Goal: Task Accomplishment & Management: Complete application form

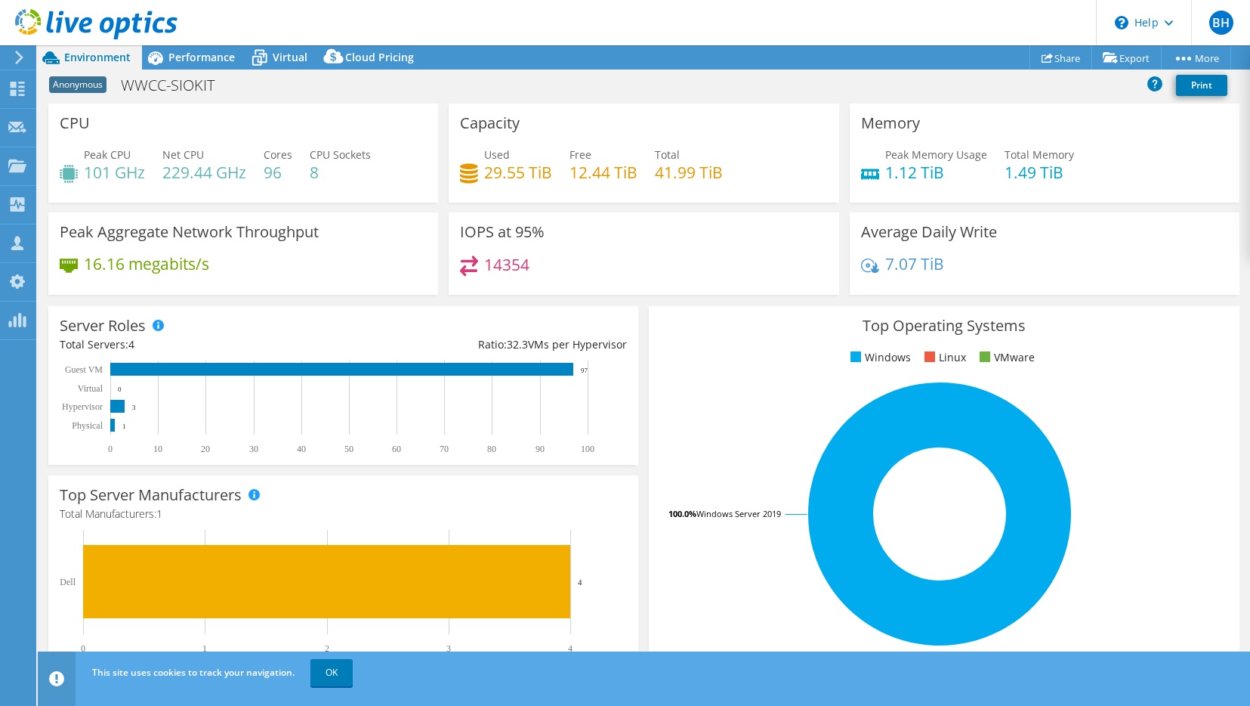
select select "USD"
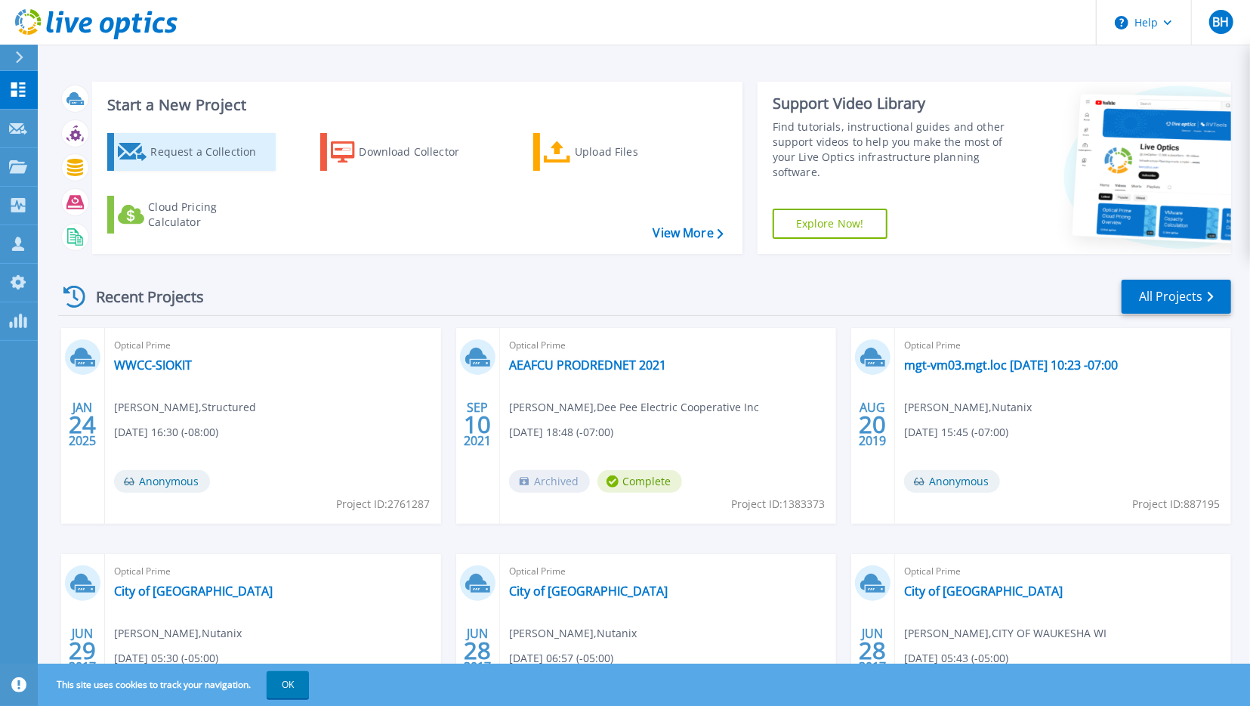
click at [230, 159] on div "Request a Collection" at bounding box center [210, 152] width 121 height 30
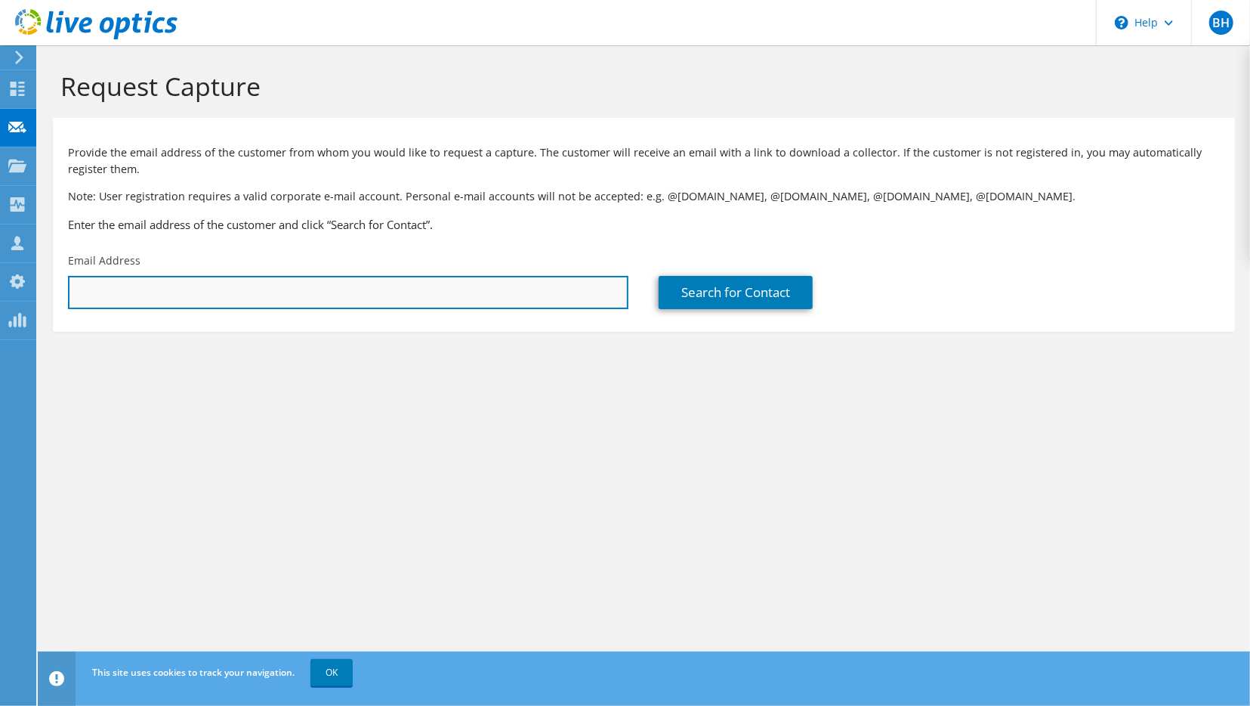
click at [187, 301] on input "text" at bounding box center [348, 292] width 561 height 33
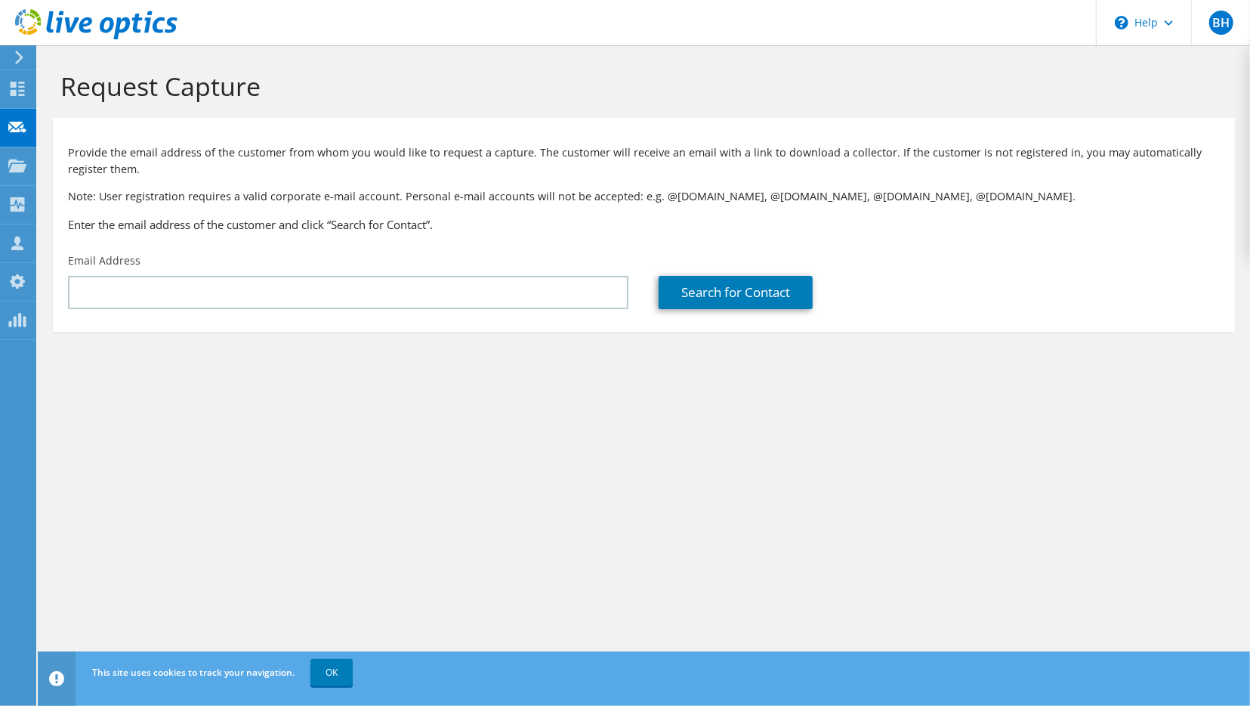
click at [1190, 399] on section "Request Capture Provide the email address of the customer from whom you would l…" at bounding box center [644, 226] width 1213 height 362
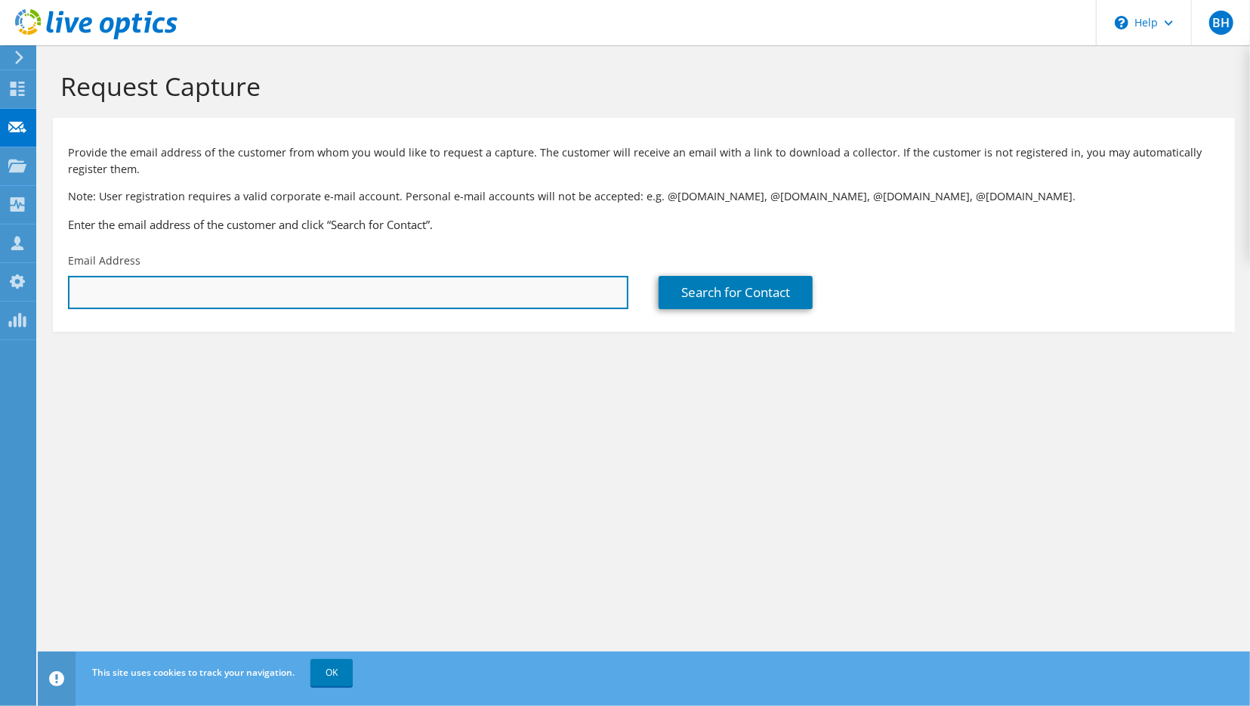
click at [313, 294] on input "text" at bounding box center [348, 292] width 561 height 33
paste input "Anthony.Portee@smarsh.com"
type input "Anthony.Portee@smarsh.com"
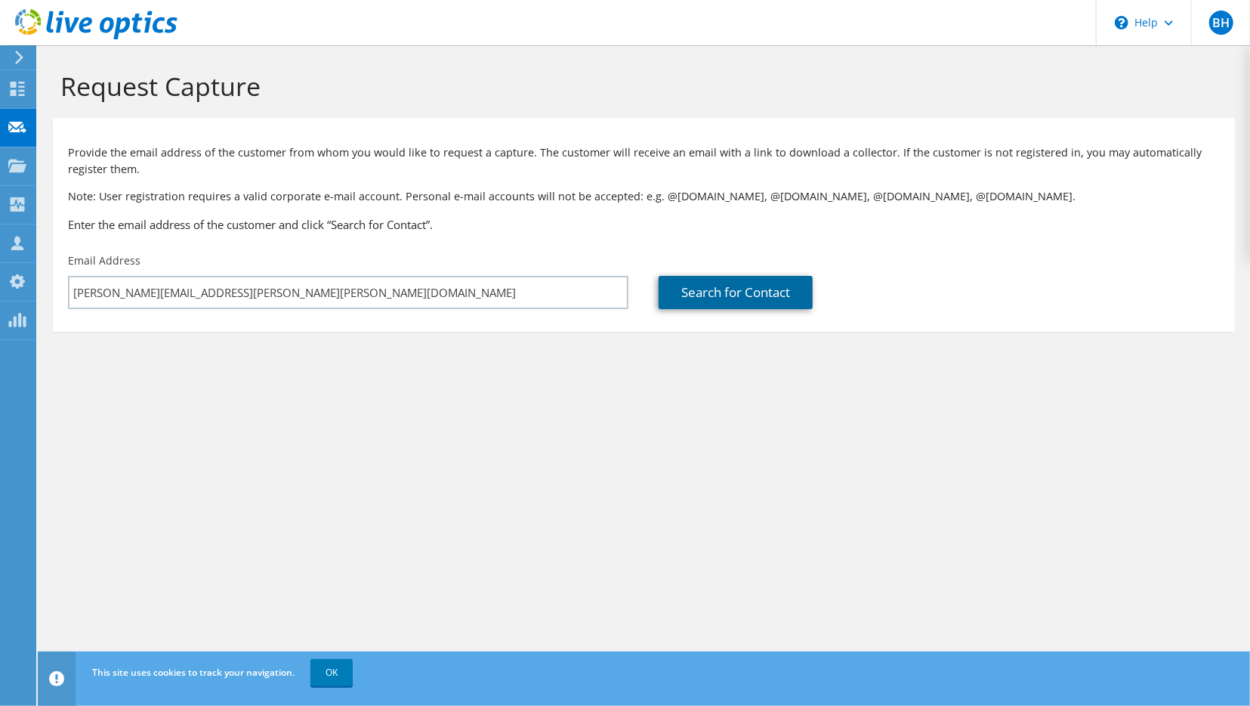
click at [706, 298] on link "Search for Contact" at bounding box center [736, 292] width 154 height 33
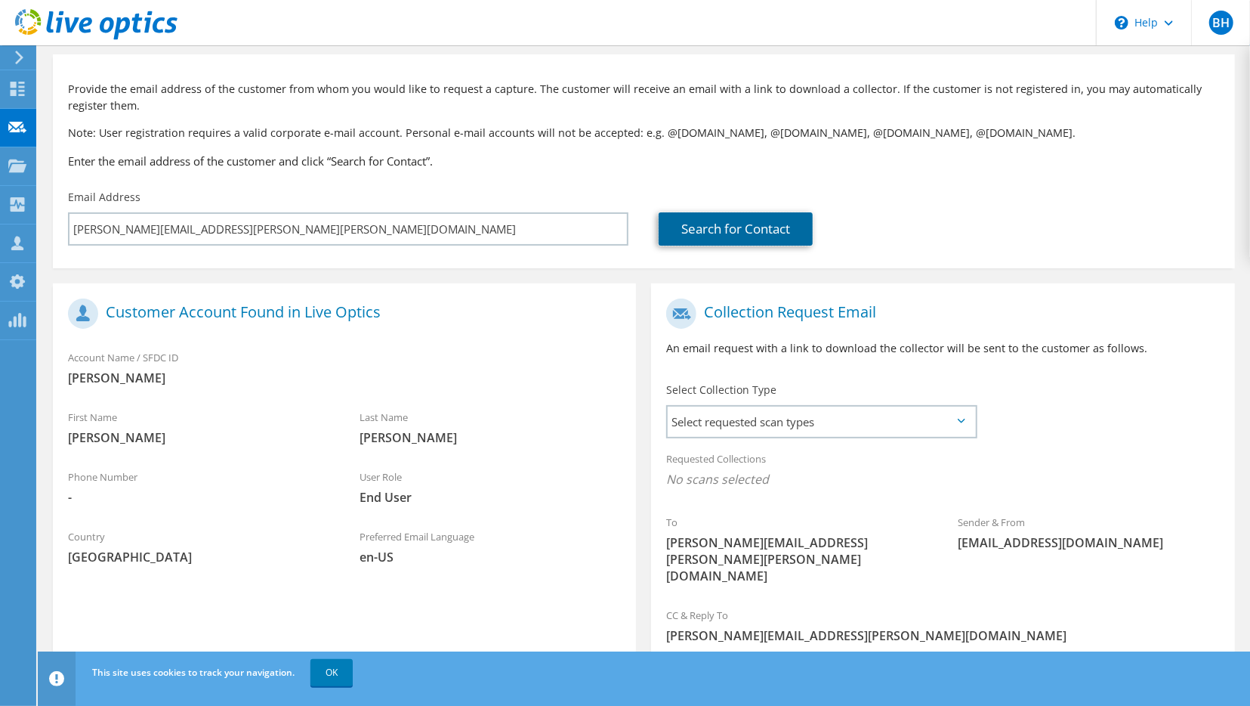
scroll to position [139, 0]
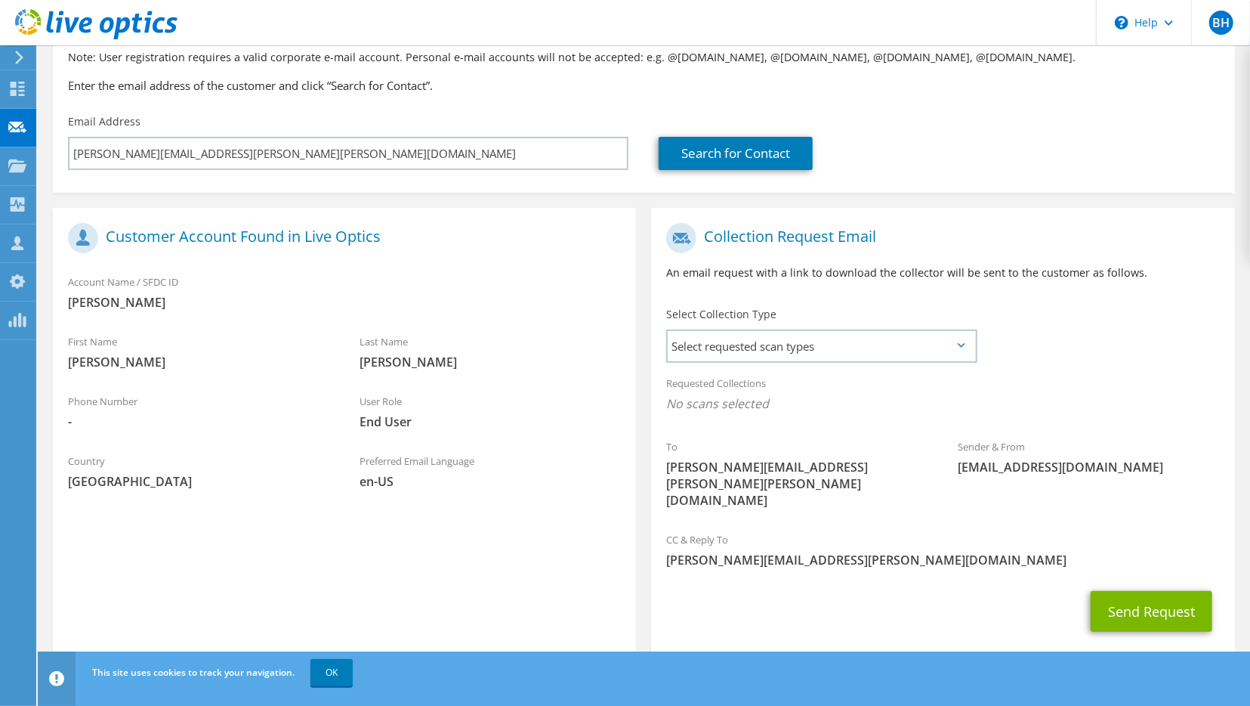
click at [985, 343] on div "Select Collection Type Select requested scan types Server Virtualization Optica…" at bounding box center [821, 333] width 341 height 68
click at [973, 343] on span "Select requested scan types" at bounding box center [821, 346] width 307 height 30
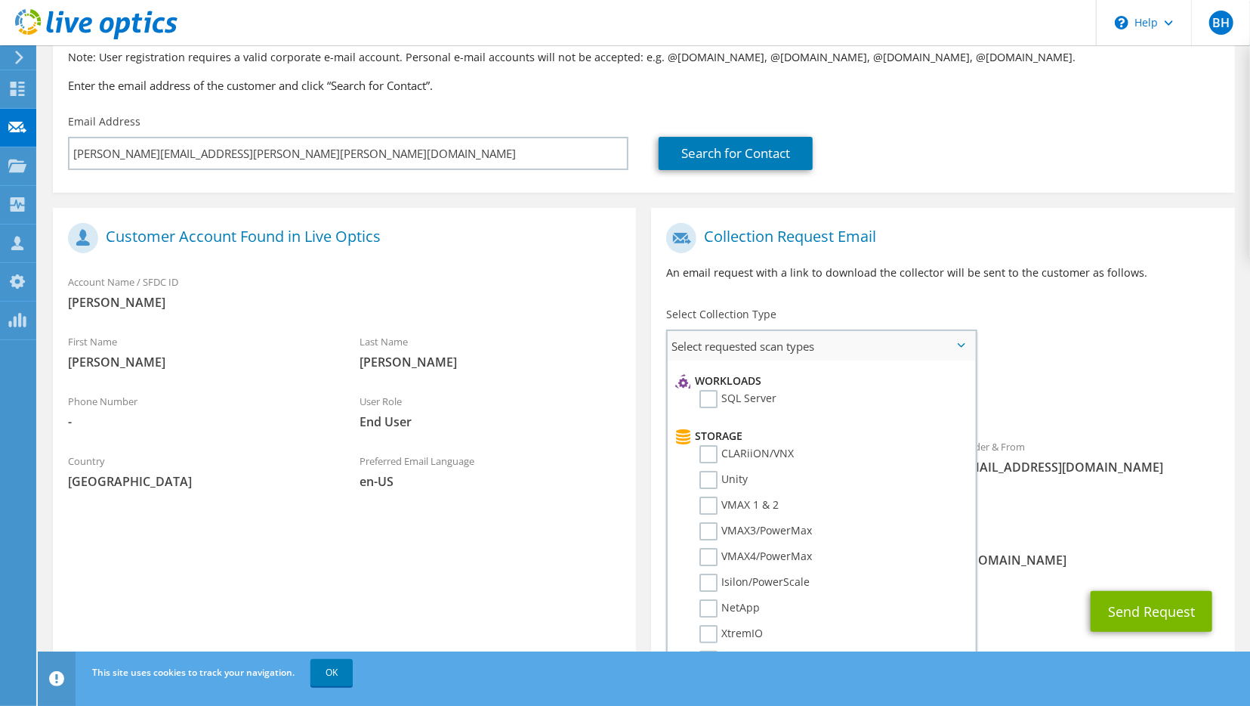
scroll to position [0, 0]
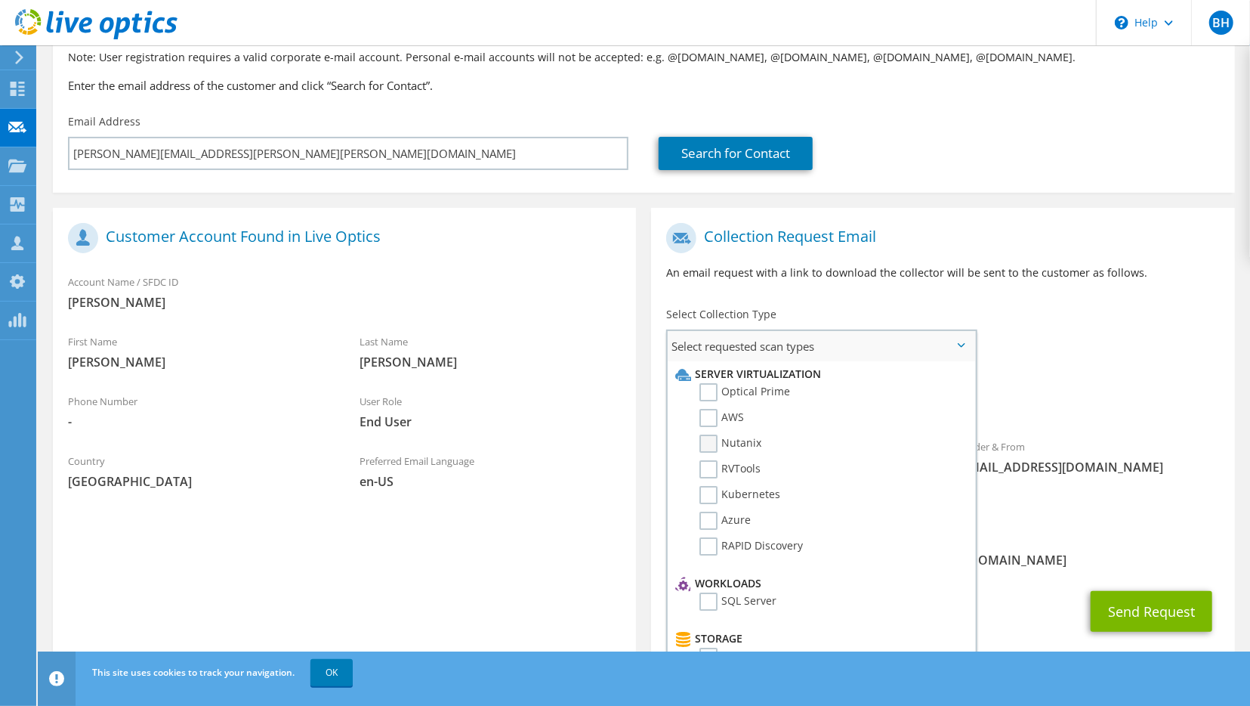
click at [708, 446] on label "Nutanix" at bounding box center [731, 443] width 62 height 18
click at [0, 0] on input "Nutanix" at bounding box center [0, 0] width 0 height 0
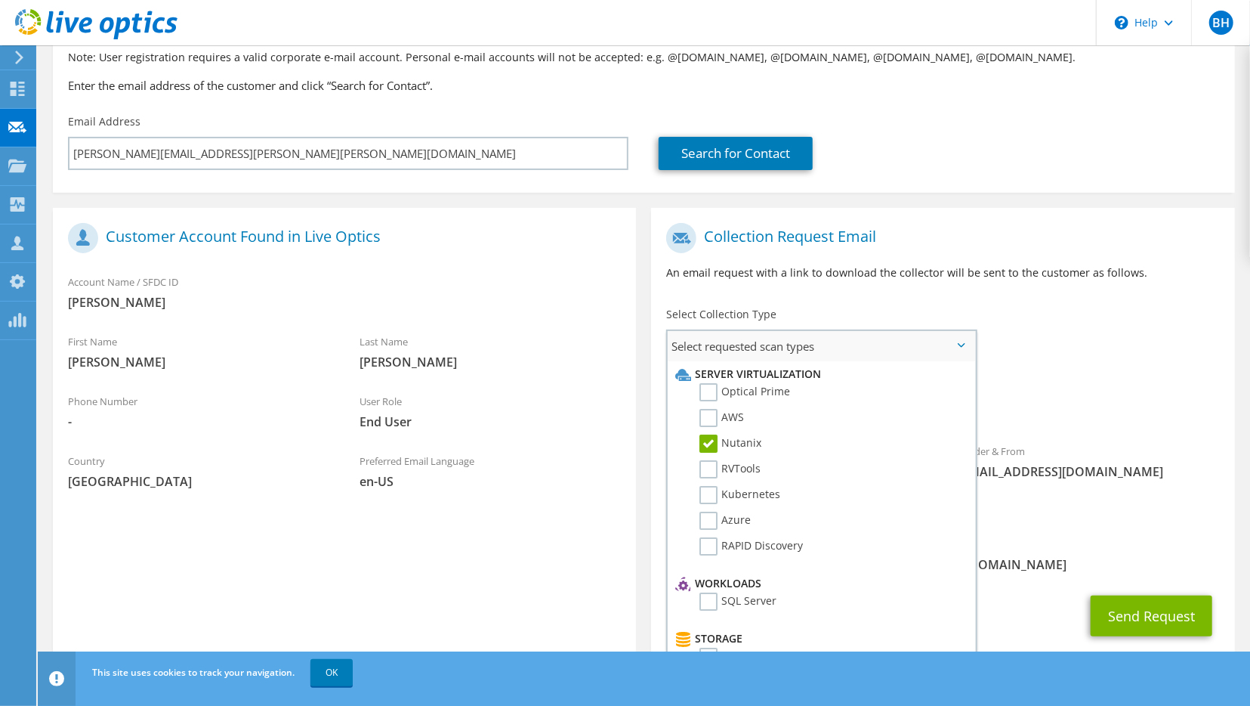
click at [708, 446] on label "Nutanix" at bounding box center [731, 443] width 62 height 18
click at [0, 0] on input "Nutanix" at bounding box center [0, 0] width 0 height 0
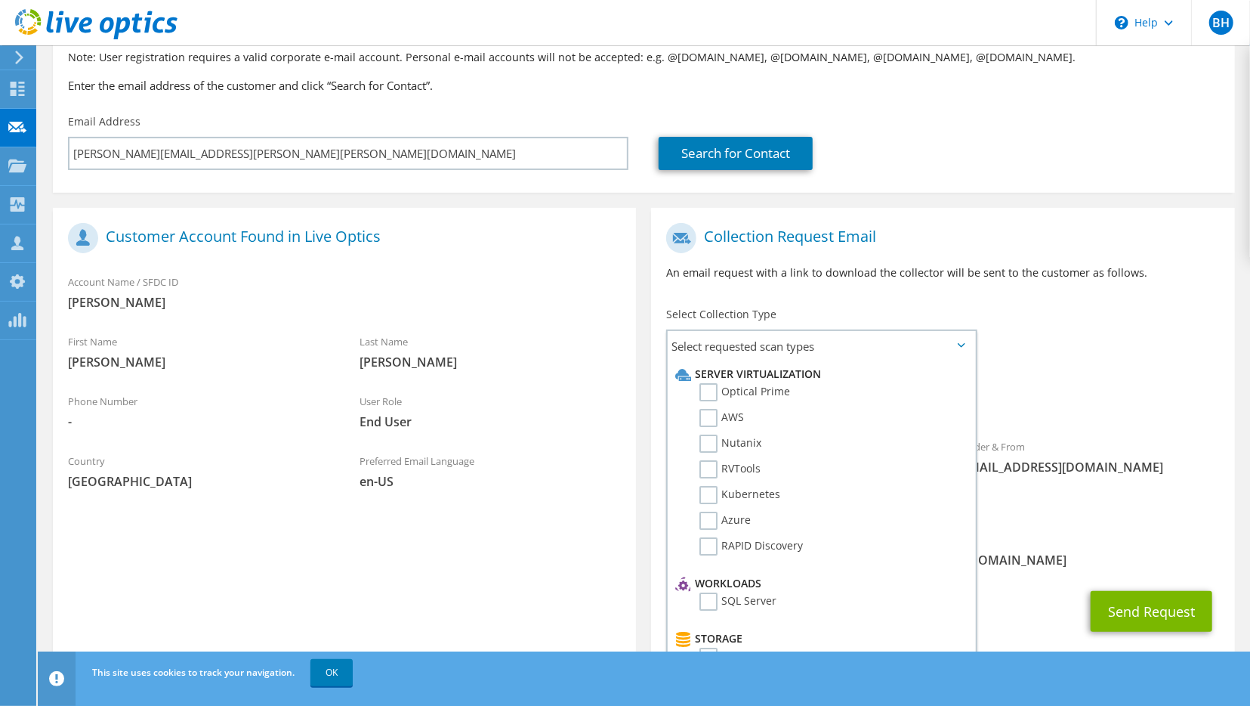
click at [1190, 356] on div "To Anthony.Portee@smarsh.com Sender & From liveoptics@liveoptics.com" at bounding box center [942, 369] width 583 height 308
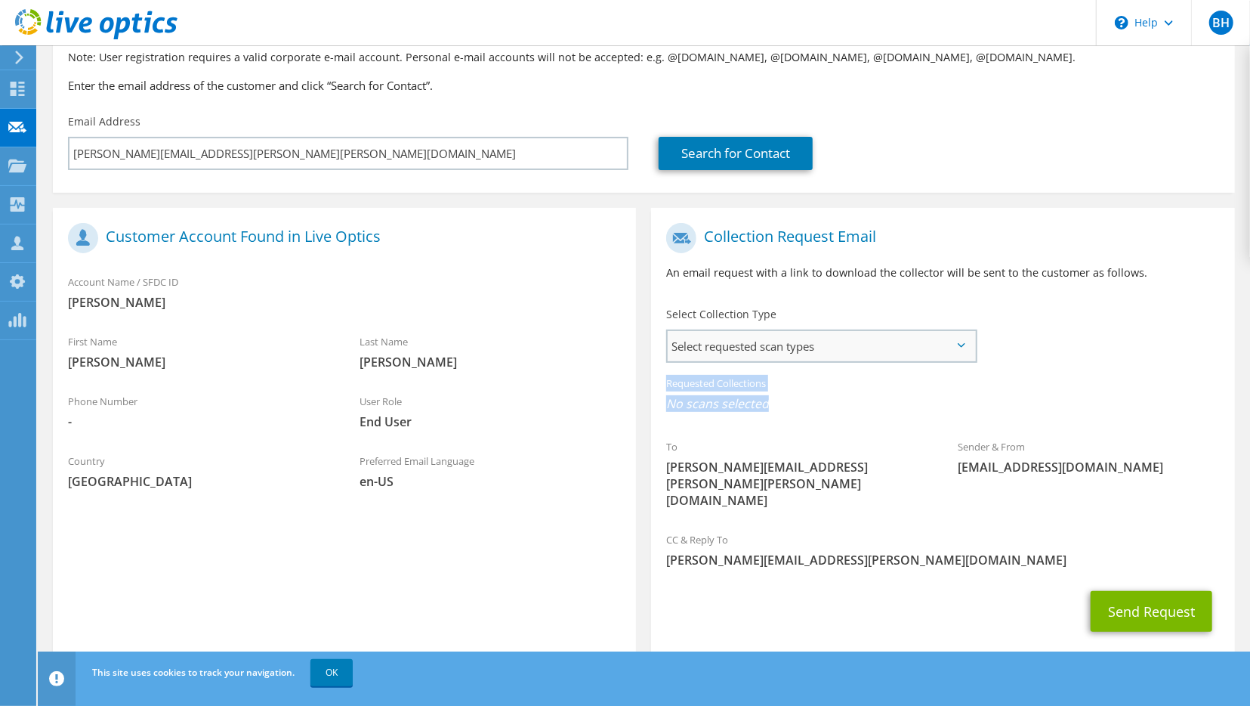
drag, startPoint x: 960, startPoint y: 341, endPoint x: 1060, endPoint y: 336, distance: 99.8
click at [975, 336] on span "Select requested scan types" at bounding box center [821, 346] width 307 height 30
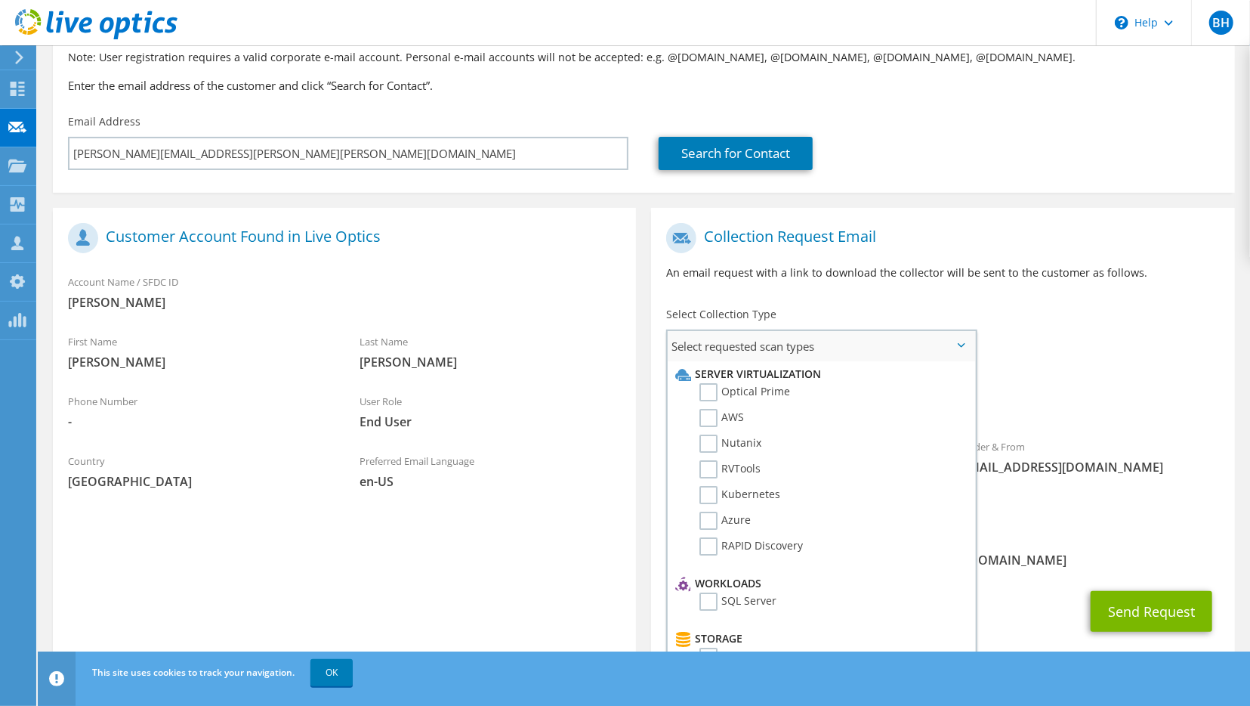
click at [1060, 336] on div "To Anthony.Portee@smarsh.com Sender & From liveoptics@liveoptics.com" at bounding box center [942, 369] width 583 height 308
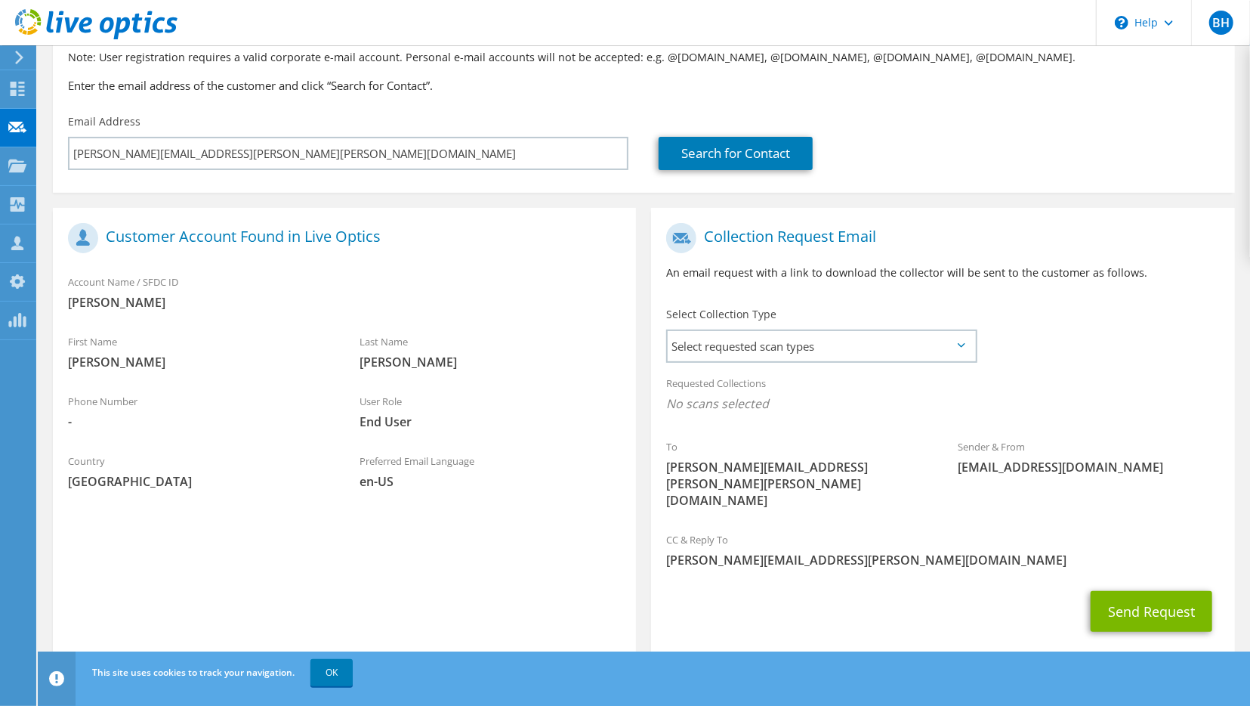
click at [969, 330] on div "Select Collection Type Select requested scan types Server Virtualization Optica…" at bounding box center [821, 333] width 311 height 53
click at [961, 350] on span "Select requested scan types" at bounding box center [821, 346] width 307 height 30
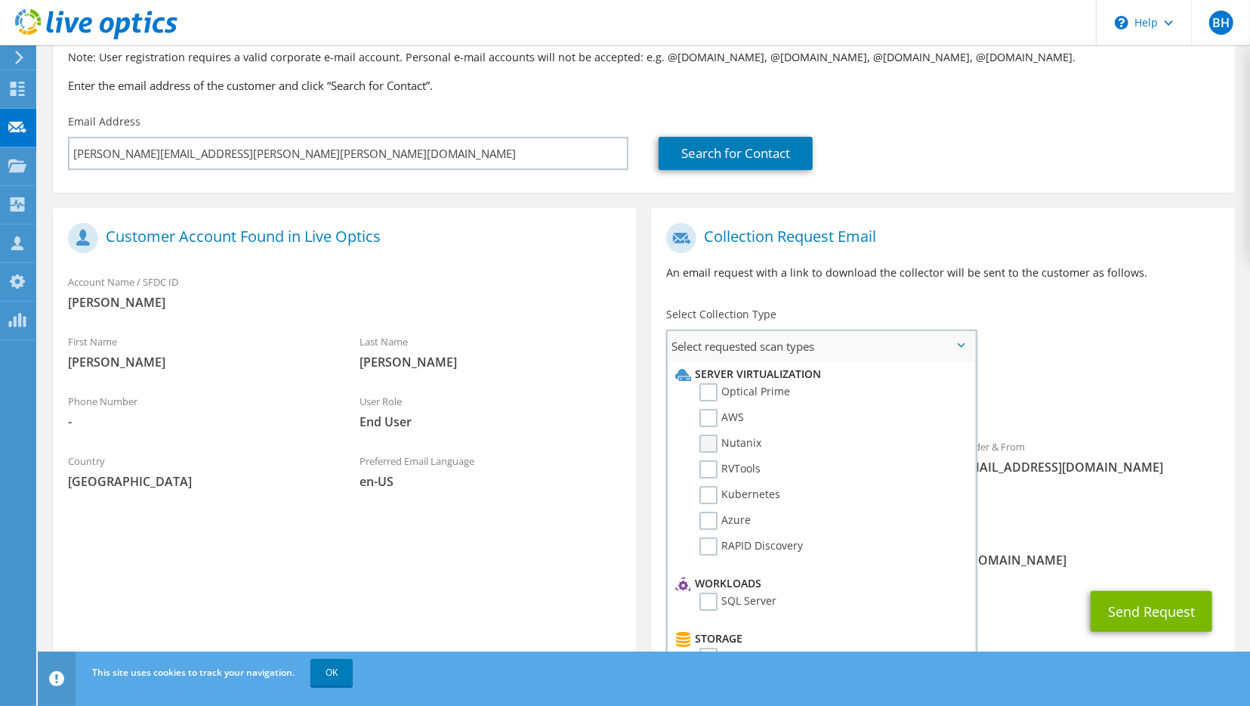
click at [709, 447] on label "Nutanix" at bounding box center [731, 443] width 62 height 18
click at [0, 0] on input "Nutanix" at bounding box center [0, 0] width 0 height 0
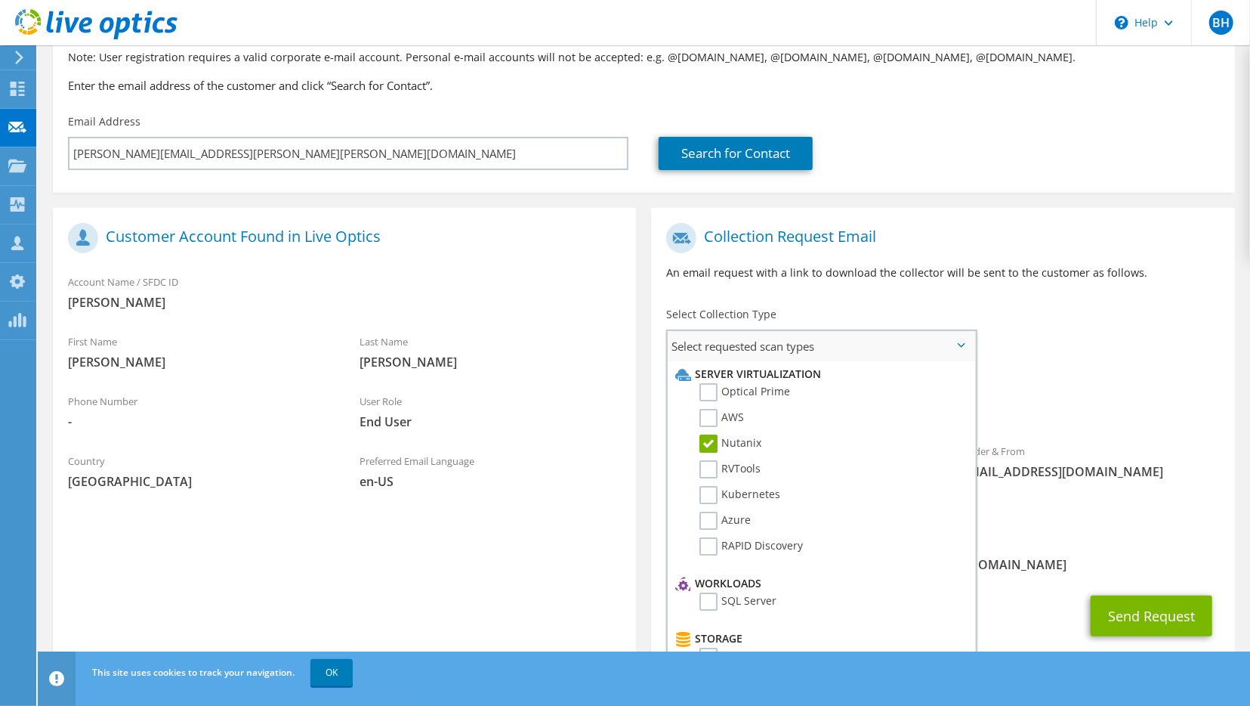
click at [709, 439] on label "Nutanix" at bounding box center [731, 443] width 62 height 18
click at [0, 0] on input "Nutanix" at bounding box center [0, 0] width 0 height 0
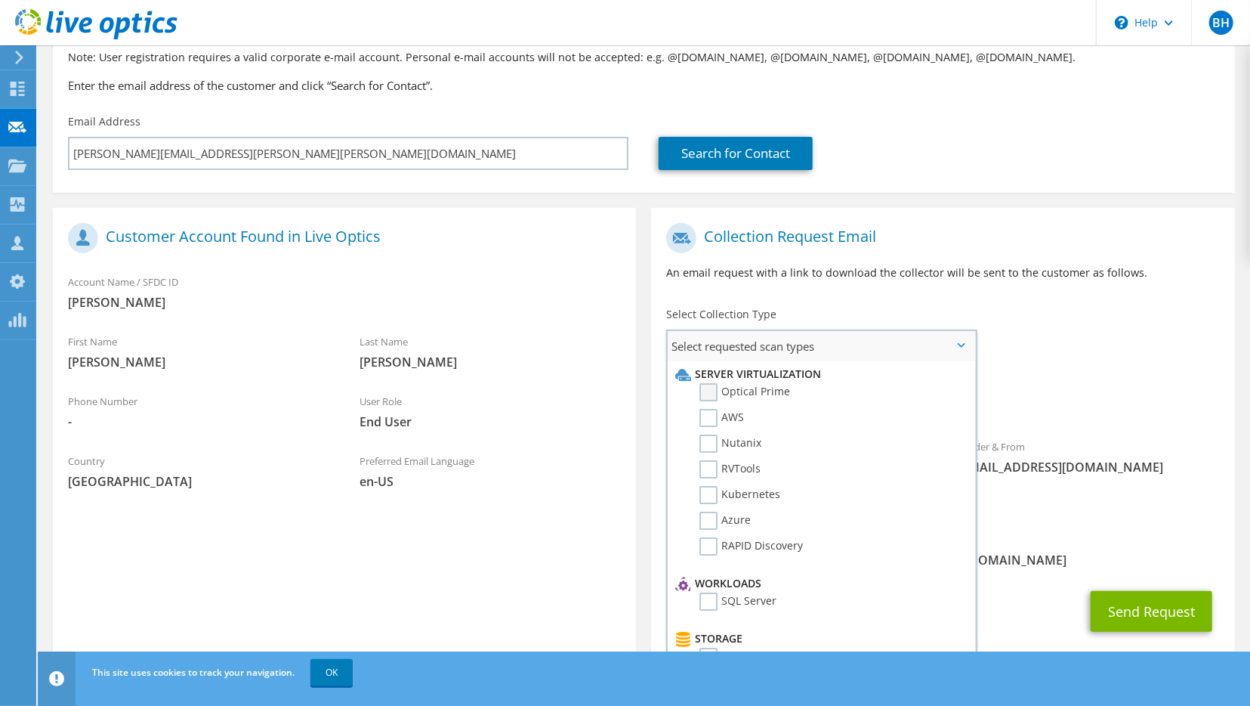
click at [709, 390] on label "Optical Prime" at bounding box center [745, 392] width 91 height 18
click at [0, 0] on input "Optical Prime" at bounding box center [0, 0] width 0 height 0
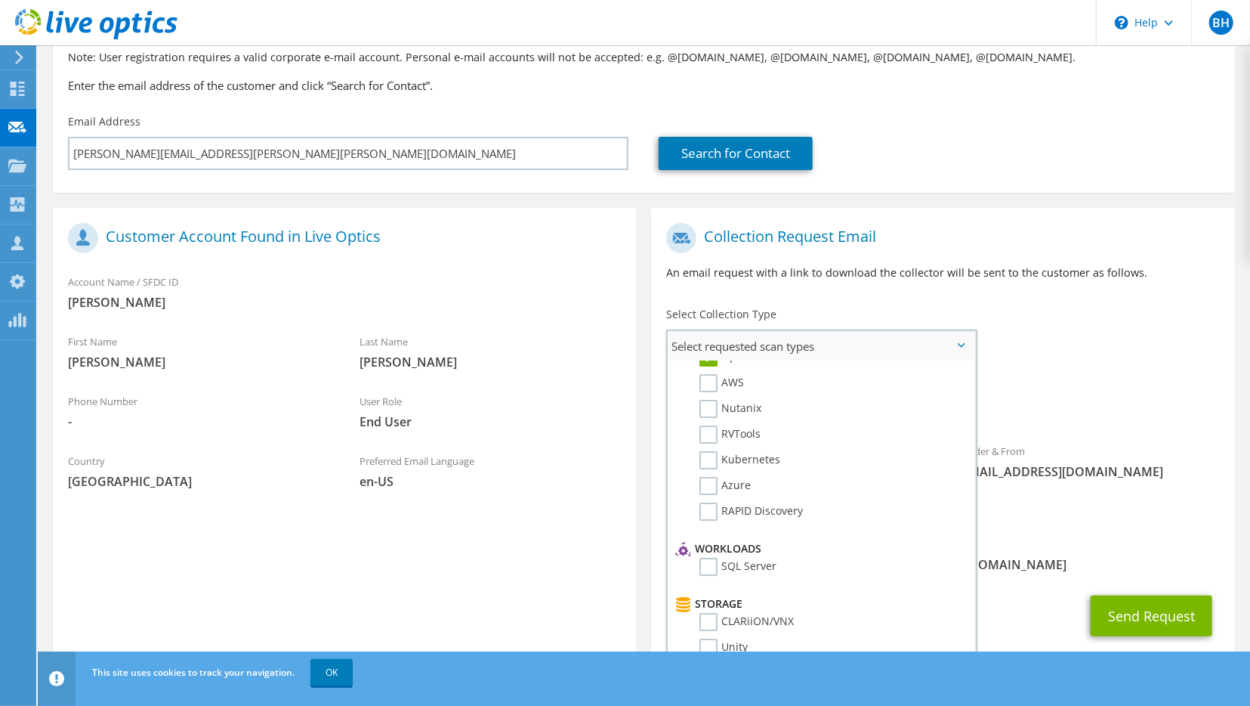
scroll to position [59, 0]
click at [710, 540] on label "SQL Server" at bounding box center [738, 542] width 77 height 18
click at [0, 0] on input "SQL Server" at bounding box center [0, 0] width 0 height 0
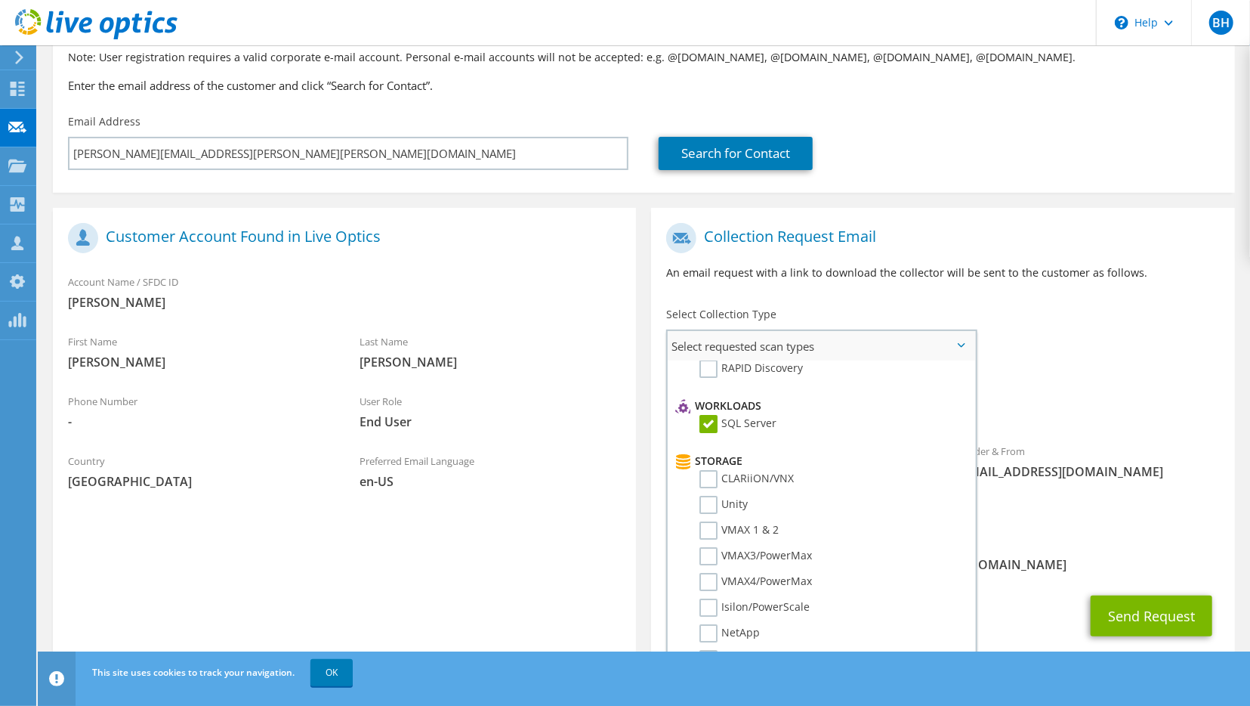
scroll to position [0, 0]
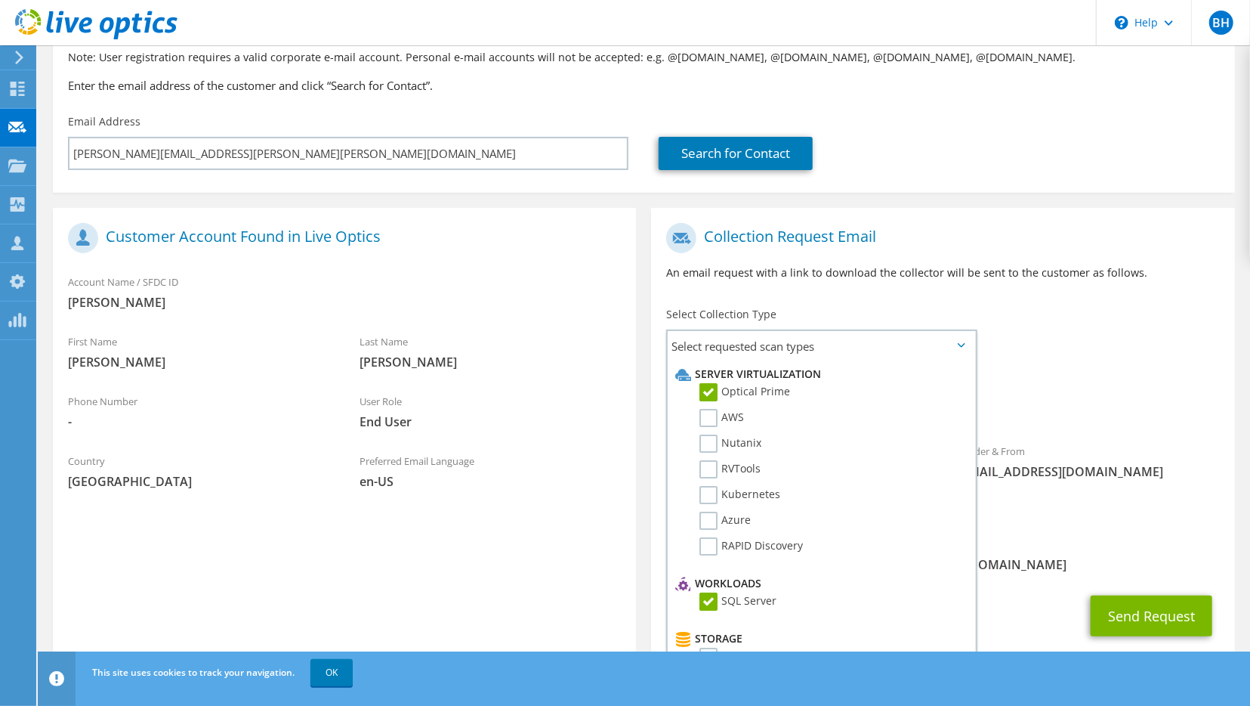
click at [1021, 588] on div "Send Request" at bounding box center [942, 616] width 583 height 56
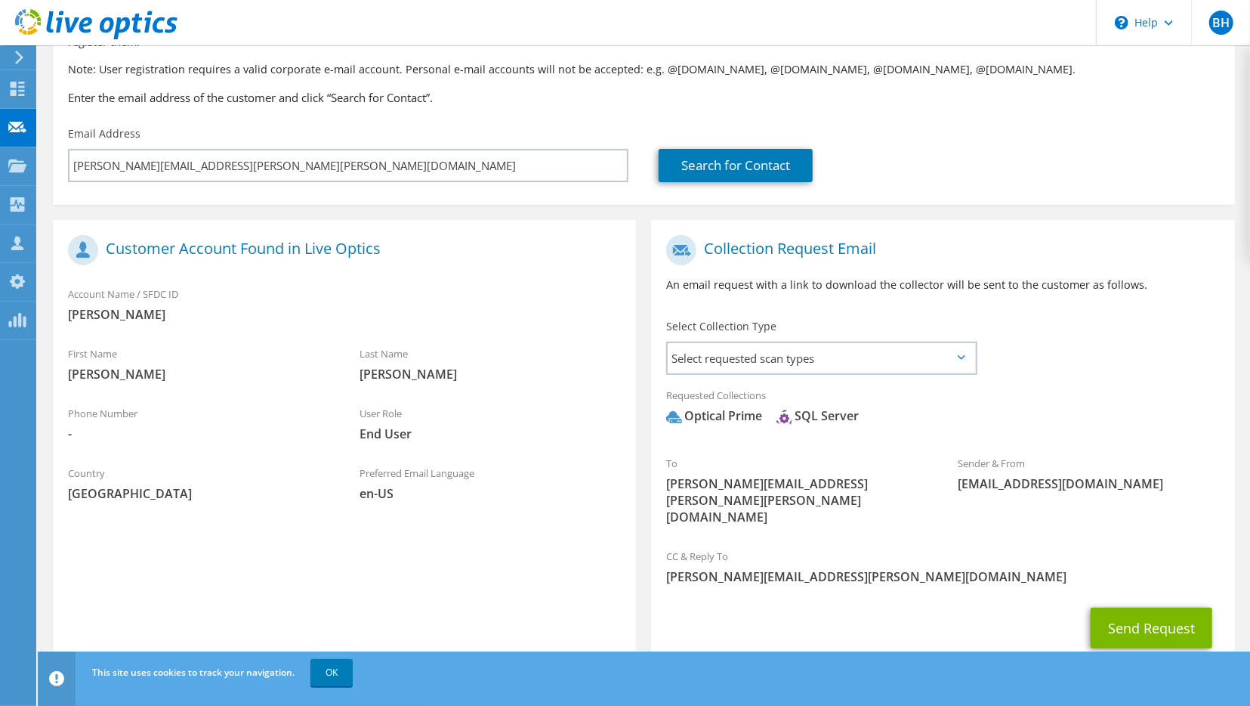
scroll to position [144, 0]
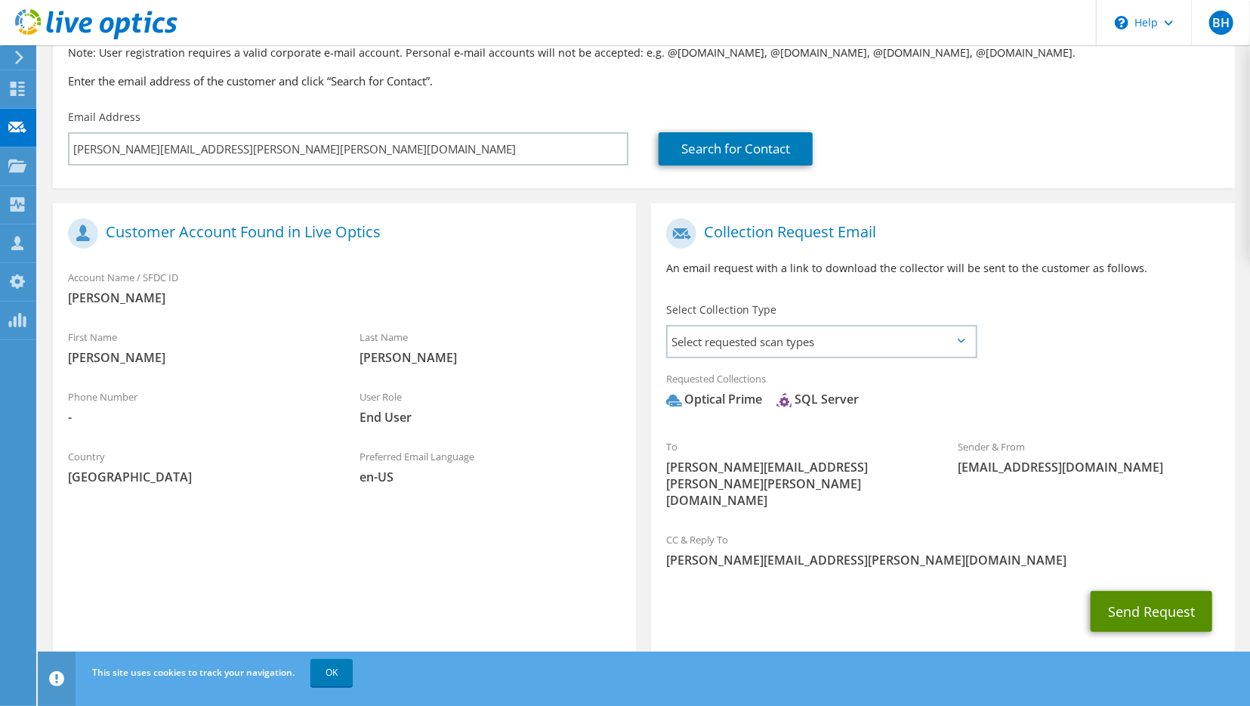
click at [1120, 591] on button "Send Request" at bounding box center [1152, 611] width 122 height 41
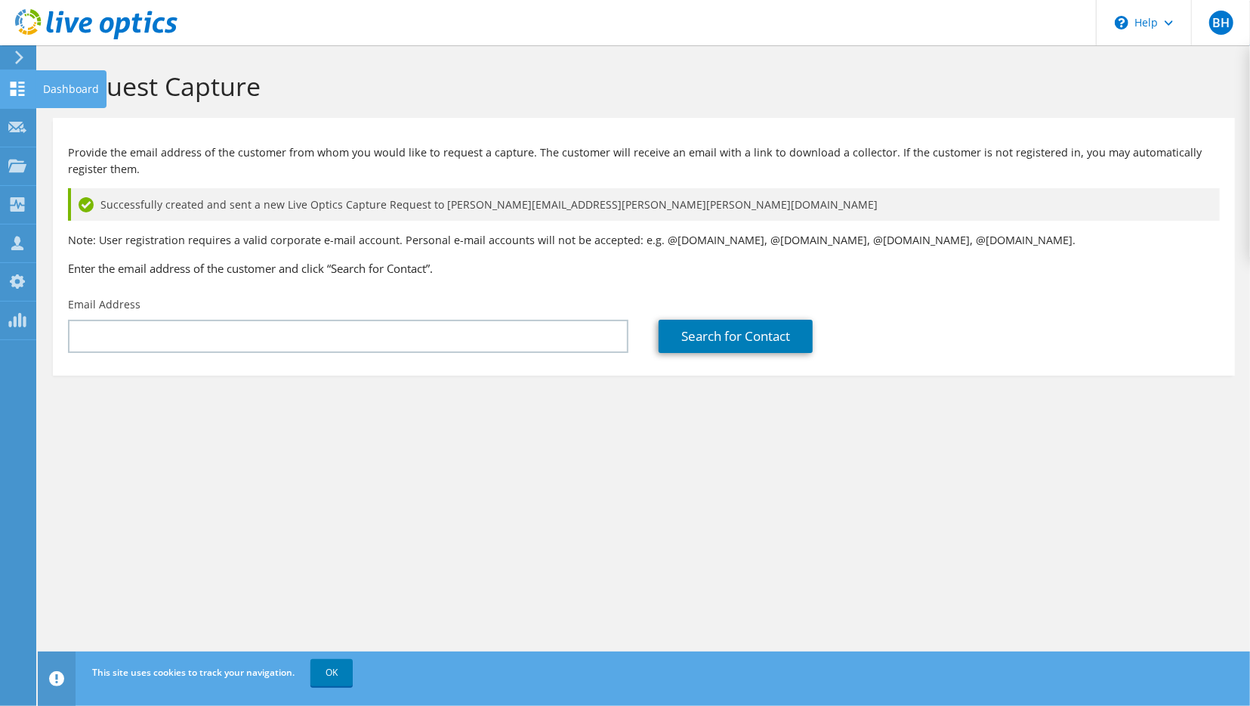
click at [16, 85] on use at bounding box center [18, 89] width 14 height 14
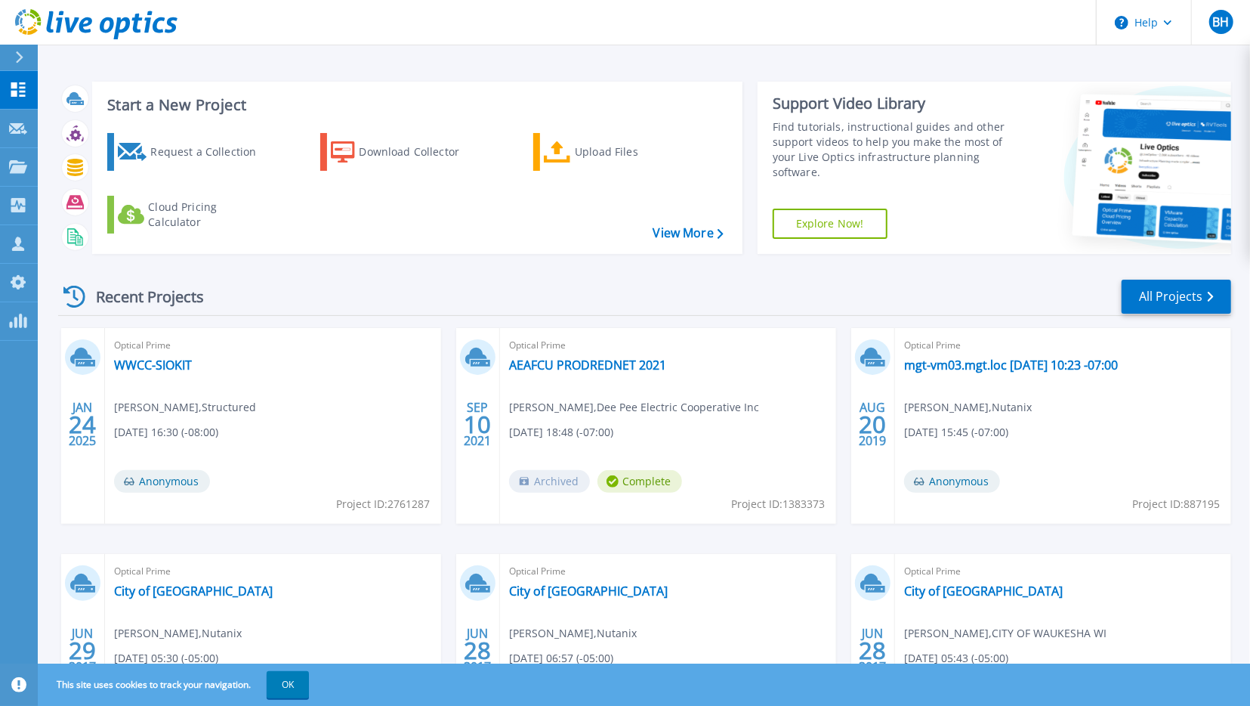
scroll to position [21, 0]
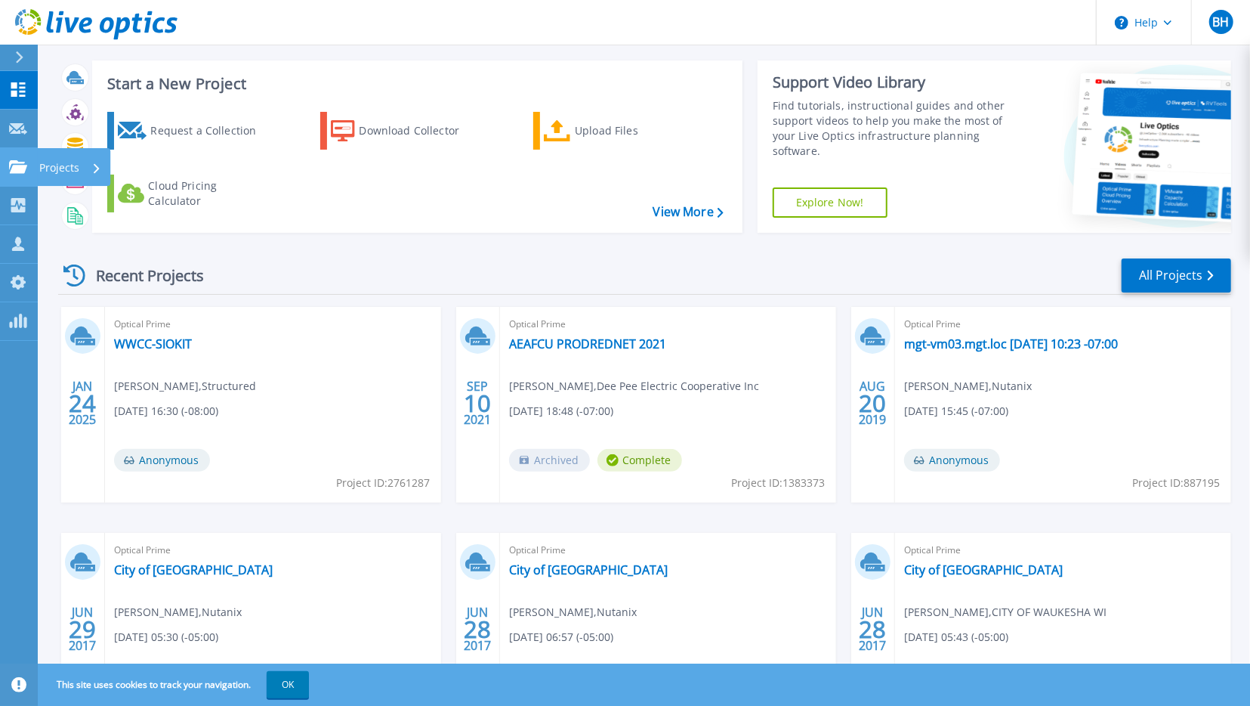
click at [13, 164] on icon at bounding box center [18, 166] width 18 height 13
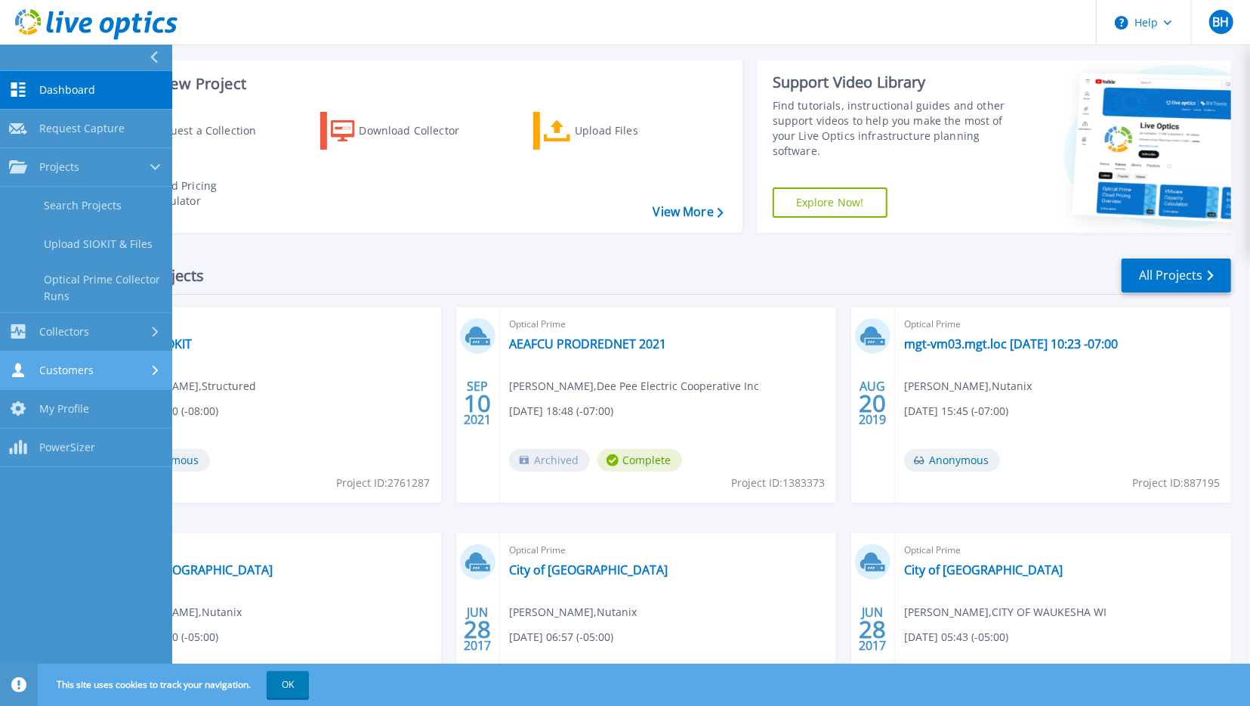
click at [55, 365] on span "Customers" at bounding box center [66, 370] width 54 height 14
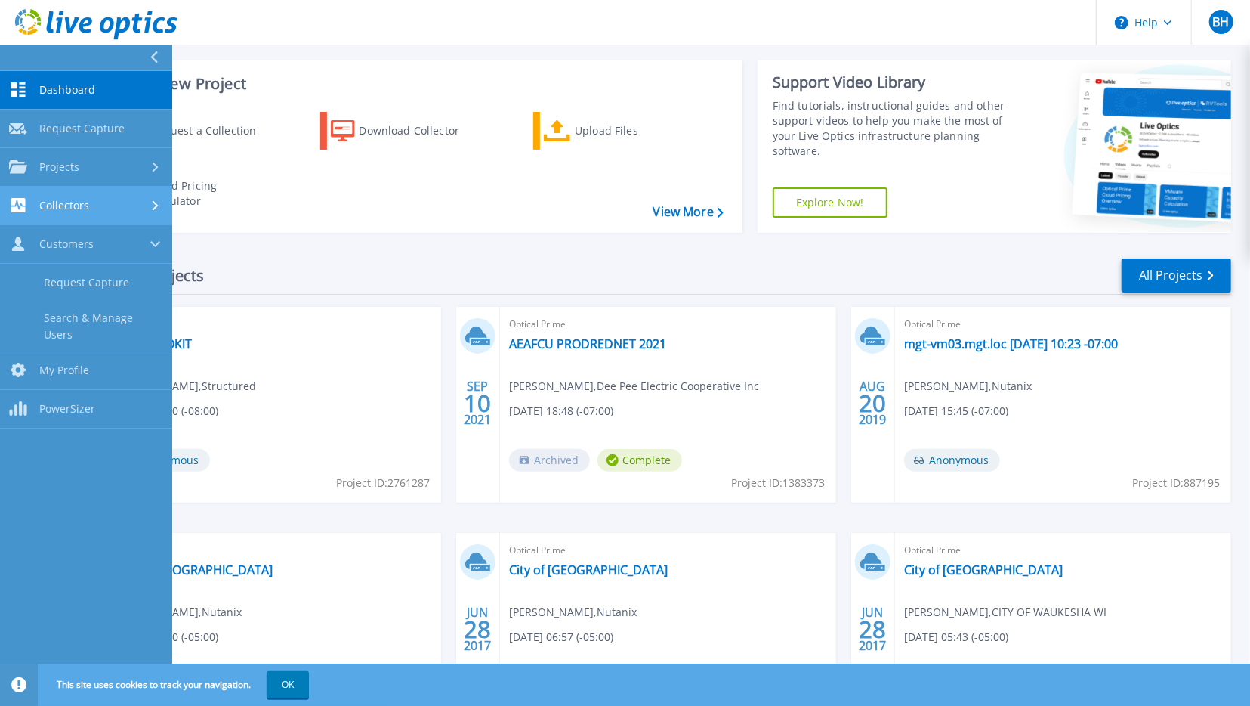
click at [63, 205] on span "Collectors" at bounding box center [64, 206] width 50 height 14
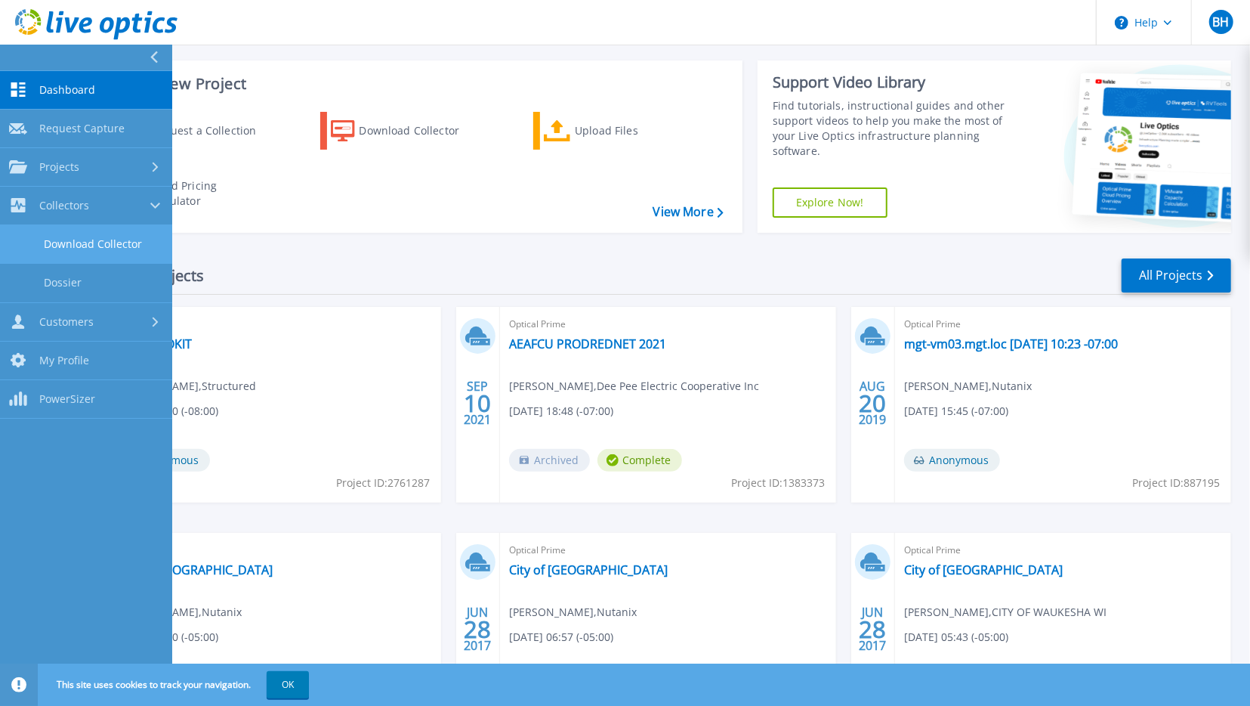
click at [64, 241] on link "Download Collector" at bounding box center [86, 244] width 172 height 39
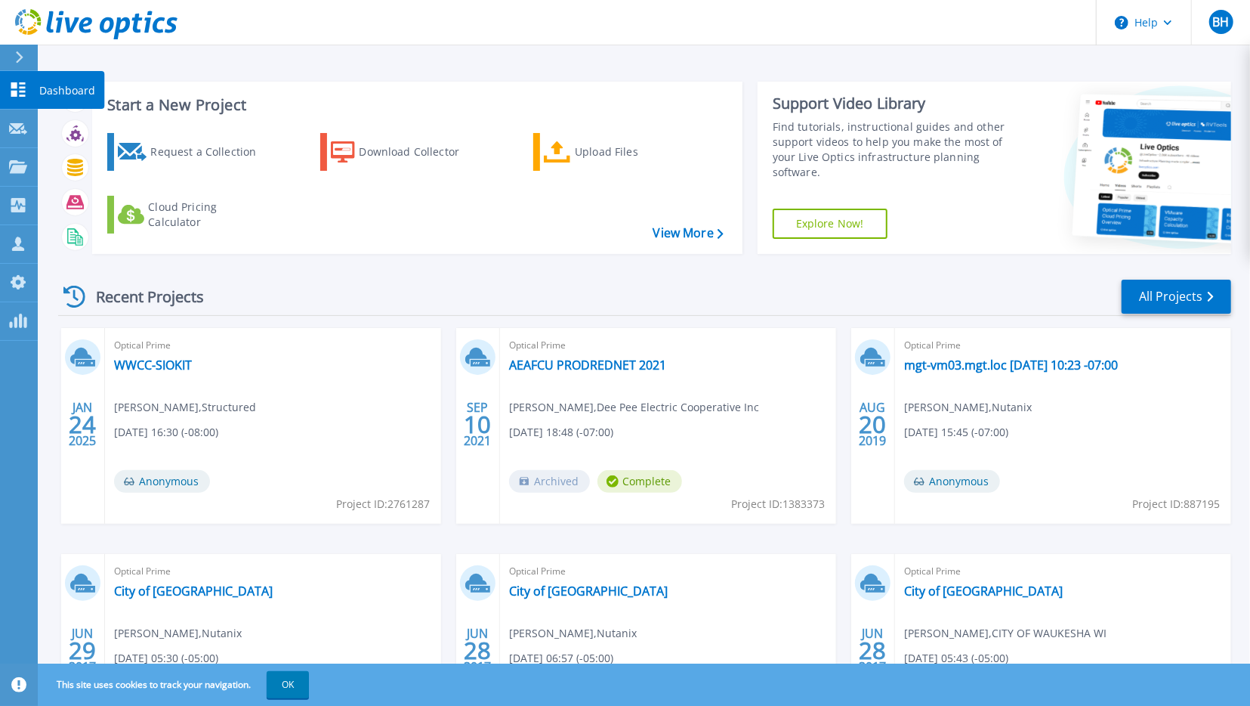
click at [14, 94] on icon at bounding box center [18, 89] width 14 height 14
